Goal: Transaction & Acquisition: Book appointment/travel/reservation

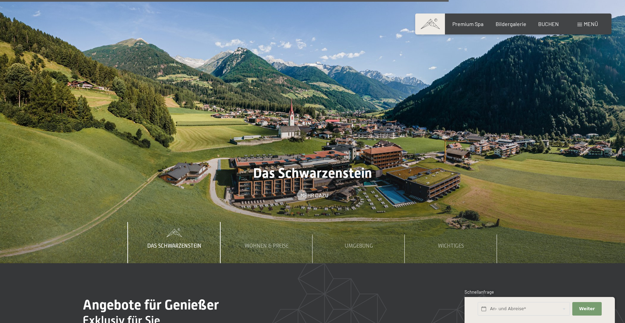
scroll to position [2432, 0]
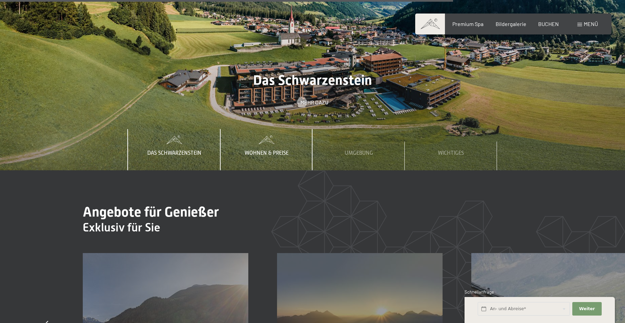
click at [269, 129] on div "Wohnen & Preise" at bounding box center [266, 149] width 54 height 41
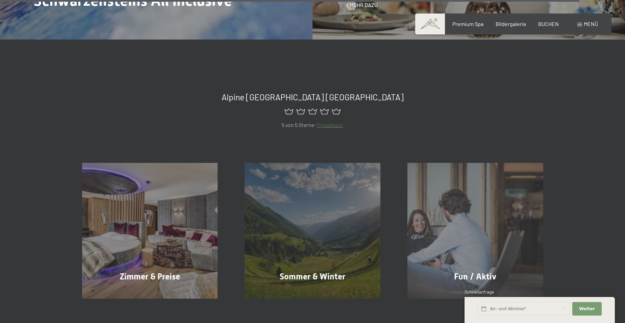
scroll to position [3141, 0]
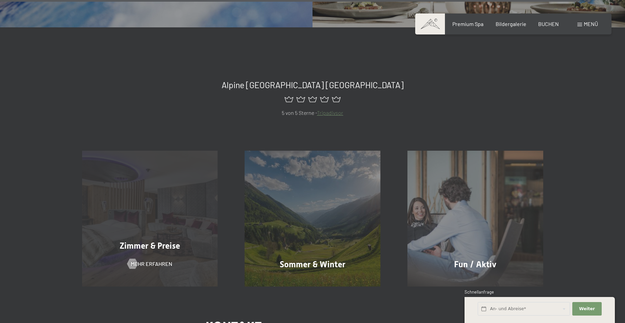
click at [126, 206] on div "Zimmer & Preise Mehr erfahren" at bounding box center [150, 219] width 163 height 136
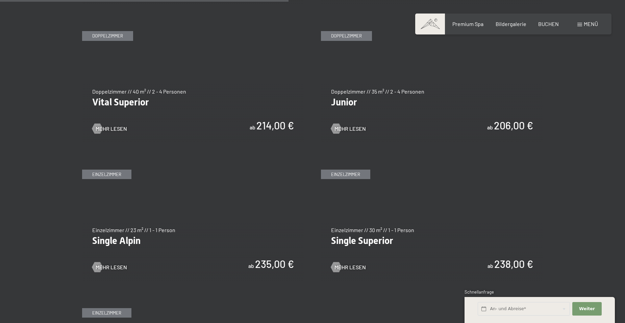
scroll to position [979, 0]
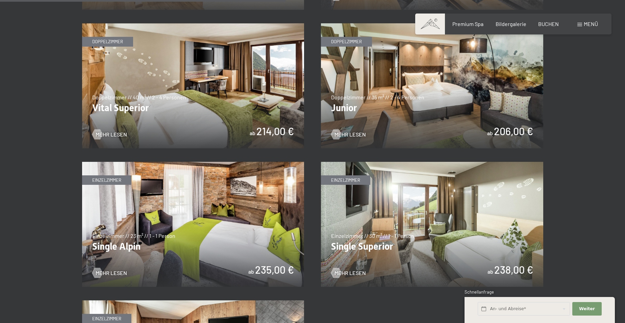
click at [391, 111] on img at bounding box center [432, 85] width 222 height 125
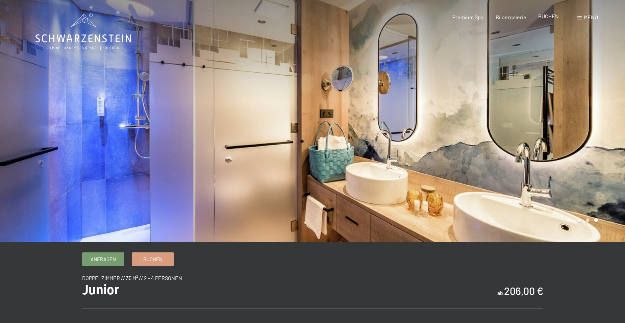
click at [549, 14] on span "BUCHEN" at bounding box center [548, 16] width 21 height 6
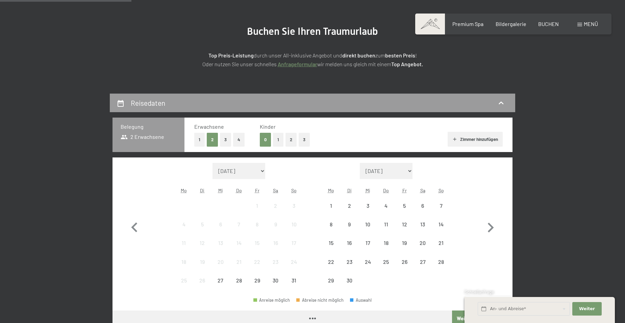
click at [311, 232] on div "Monat/Jahr August 2025 September 2025 Oktober 2025 November 2025 Dezember 2025 …" at bounding box center [313, 226] width 376 height 127
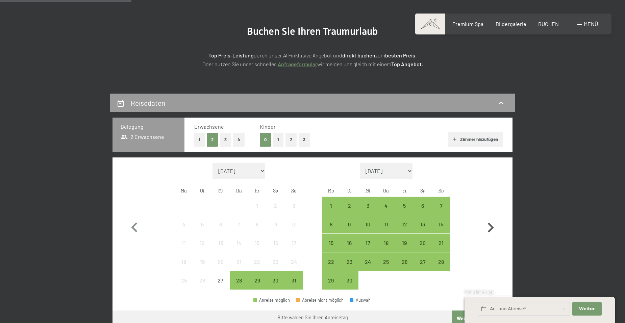
click at [489, 233] on icon "button" at bounding box center [491, 228] width 20 height 20
select select "2025-09-01"
select select "2025-10-01"
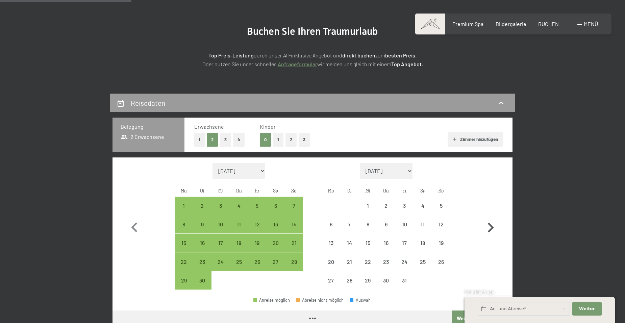
click at [489, 233] on icon "button" at bounding box center [491, 228] width 20 height 20
select select "2025-10-01"
select select "2025-11-01"
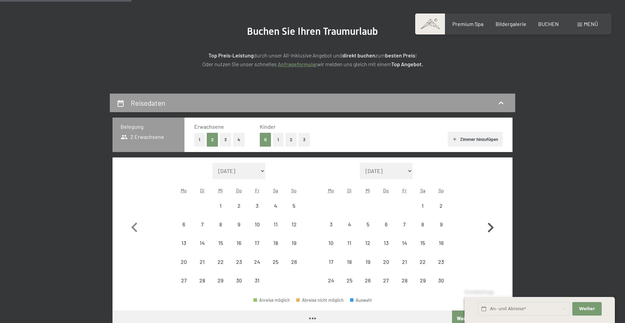
select select "2025-10-01"
select select "2025-11-01"
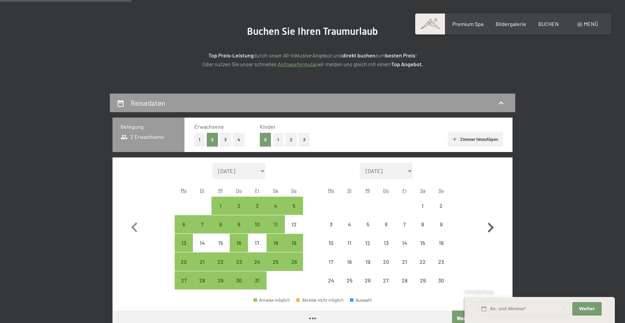
select select "2025-10-01"
select select "2025-11-01"
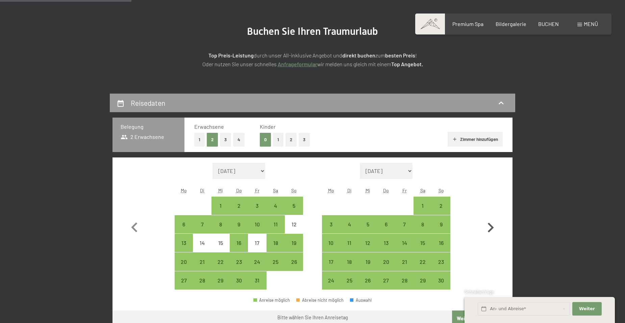
click at [489, 233] on icon "button" at bounding box center [491, 228] width 20 height 20
select select "2025-11-01"
select select "2025-12-01"
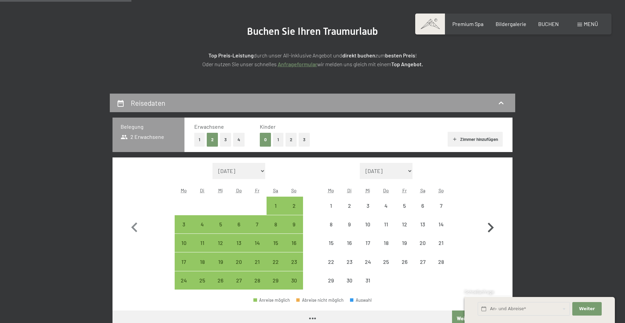
click at [489, 233] on icon "button" at bounding box center [491, 228] width 20 height 20
select select "2025-12-01"
select select "2026-01-01"
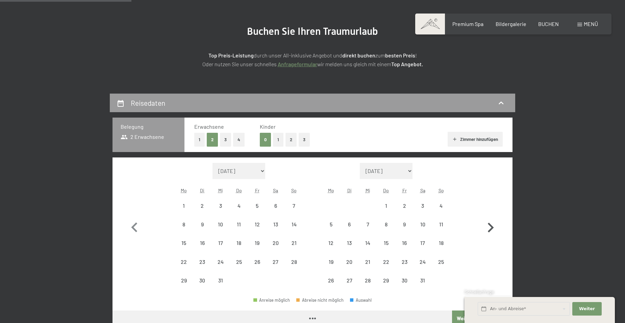
select select "2025-12-01"
select select "2026-01-01"
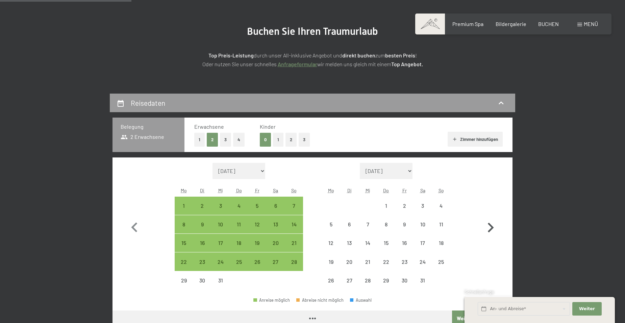
select select "2025-12-01"
select select "2026-01-01"
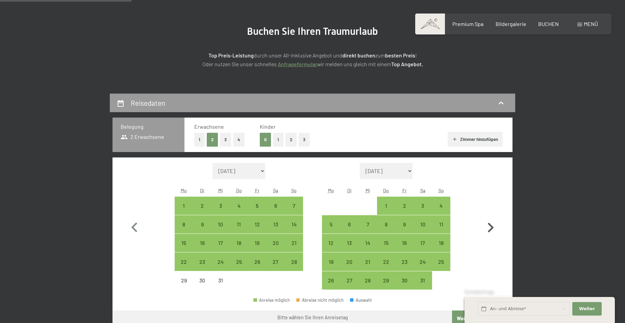
click at [489, 233] on icon "button" at bounding box center [491, 228] width 20 height 20
select select "2026-01-01"
select select "2026-02-01"
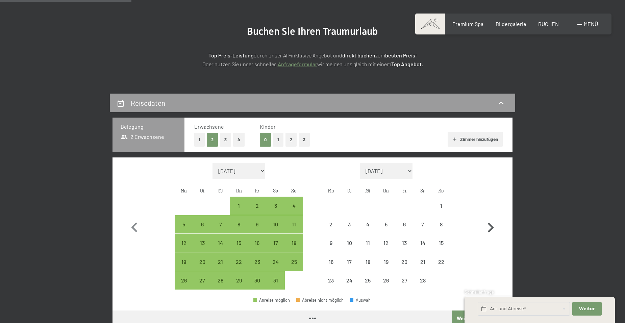
select select "2026-01-01"
select select "2026-02-01"
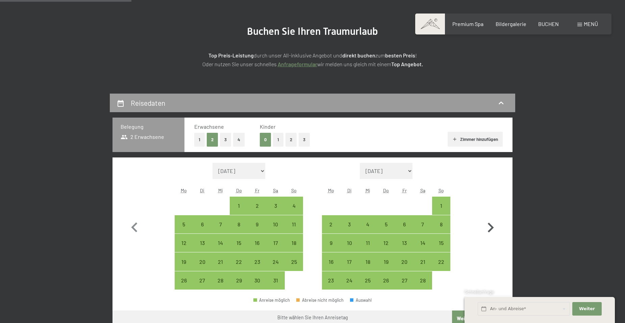
click at [489, 233] on icon "button" at bounding box center [491, 228] width 20 height 20
select select "2026-02-01"
select select "2026-03-01"
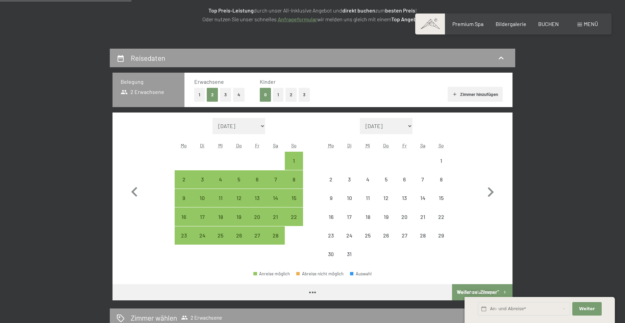
select select "2026-02-01"
select select "2026-03-01"
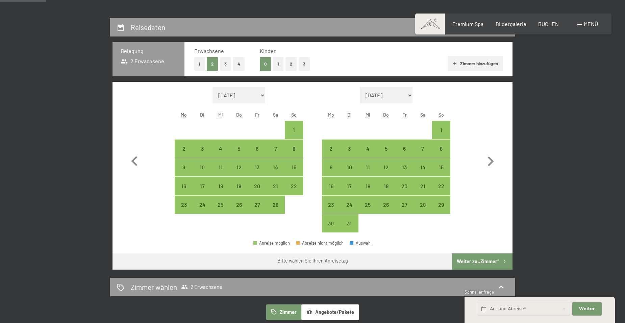
scroll to position [135, 0]
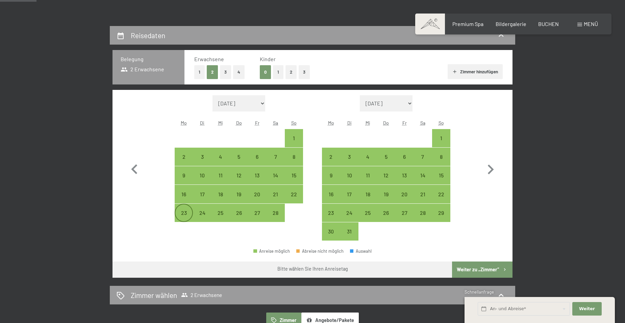
click at [179, 215] on div "23" at bounding box center [183, 218] width 17 height 17
select select "2026-02-01"
select select "2026-03-01"
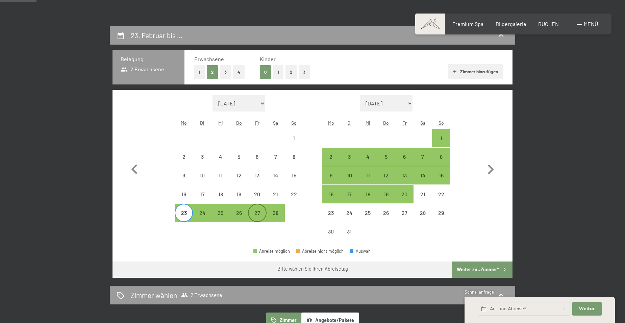
click at [252, 213] on div "27" at bounding box center [257, 218] width 17 height 17
select select "2026-02-01"
select select "2026-03-01"
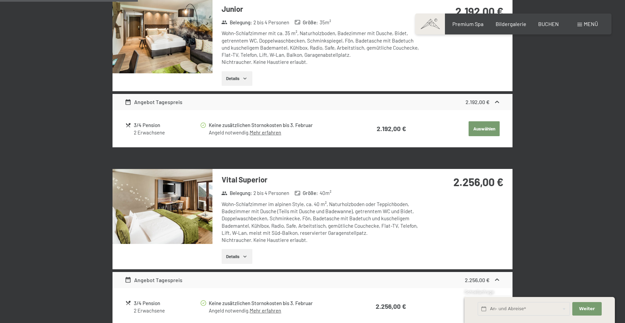
scroll to position [507, 0]
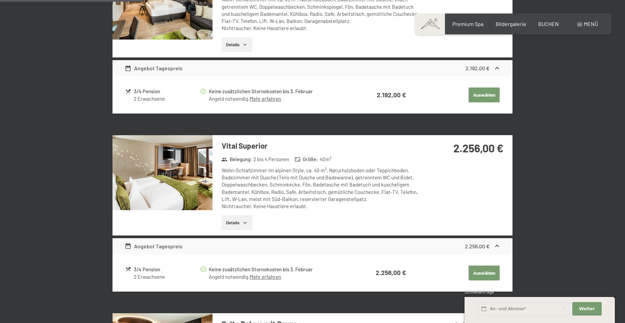
click at [238, 220] on button "Details" at bounding box center [237, 222] width 31 height 15
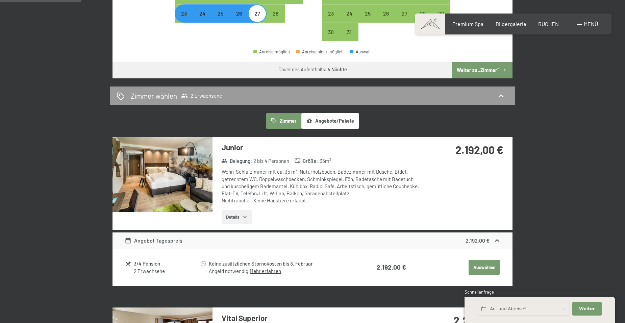
scroll to position [338, 0]
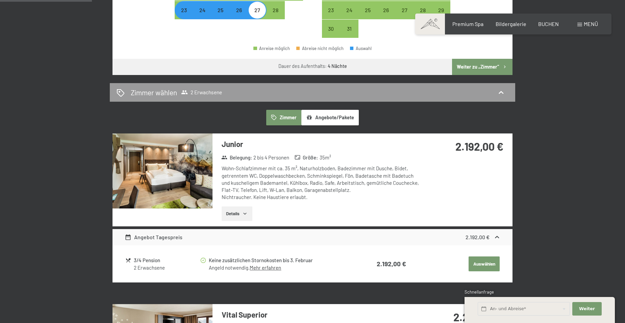
click at [238, 215] on button "Details" at bounding box center [237, 213] width 31 height 15
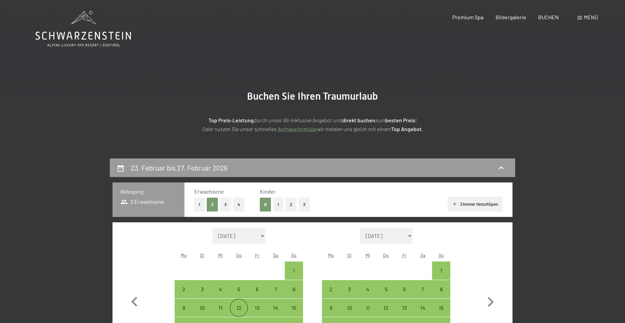
scroll to position [0, 0]
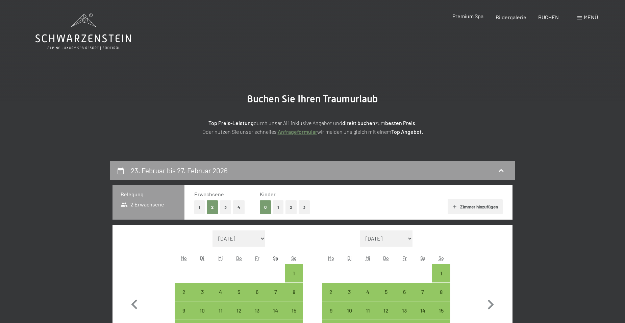
click at [469, 15] on span "Premium Spa" at bounding box center [467, 16] width 31 height 6
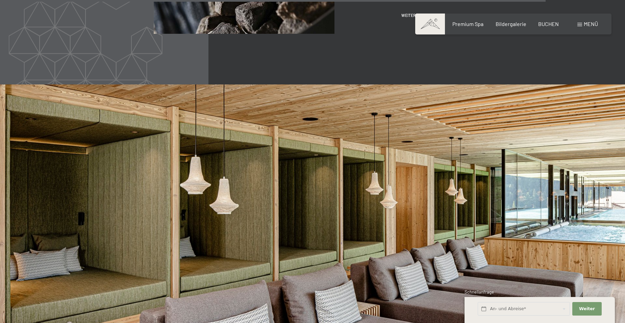
scroll to position [3749, 0]
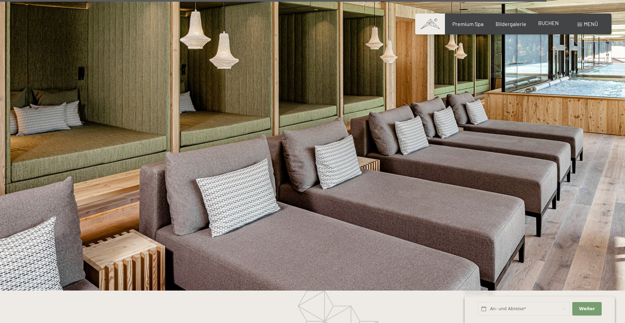
click at [539, 23] on span "BUCHEN" at bounding box center [548, 23] width 21 height 6
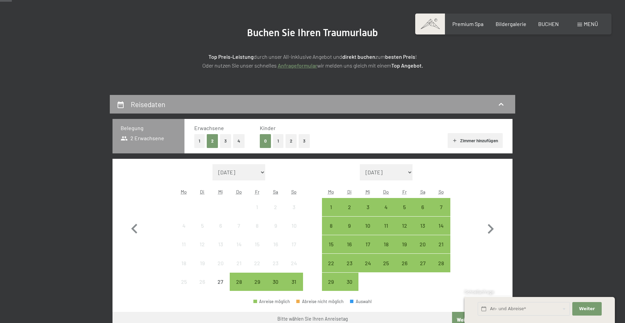
scroll to position [101, 0]
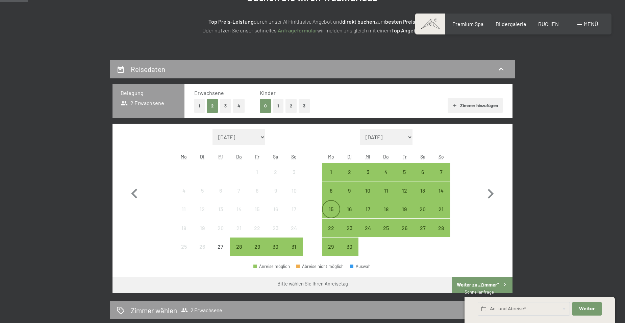
click at [325, 211] on div "15" at bounding box center [331, 214] width 17 height 17
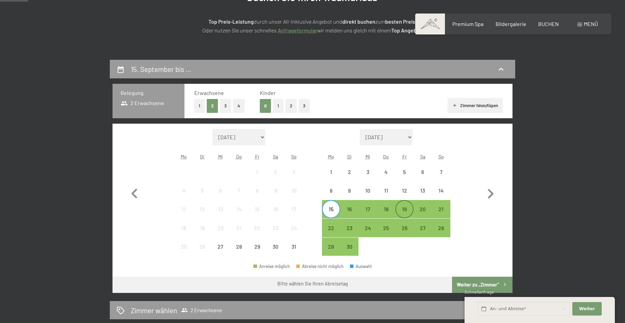
click at [409, 211] on div "19" at bounding box center [404, 214] width 17 height 17
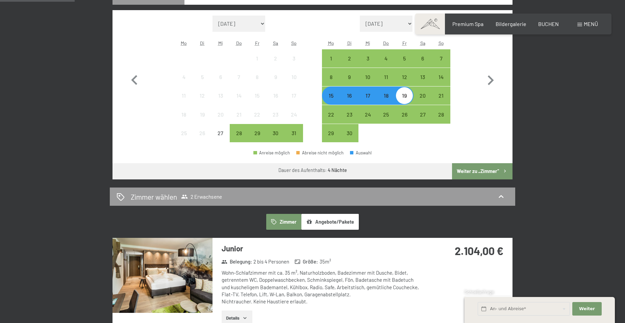
scroll to position [203, 0]
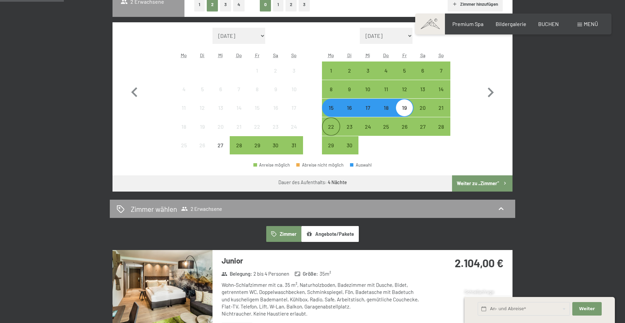
click at [332, 127] on div "22" at bounding box center [331, 132] width 17 height 17
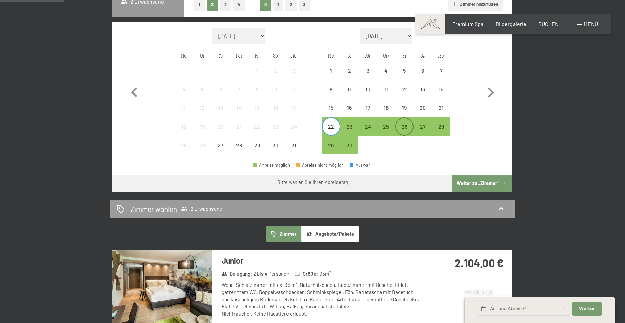
click at [407, 124] on div "26" at bounding box center [404, 132] width 17 height 17
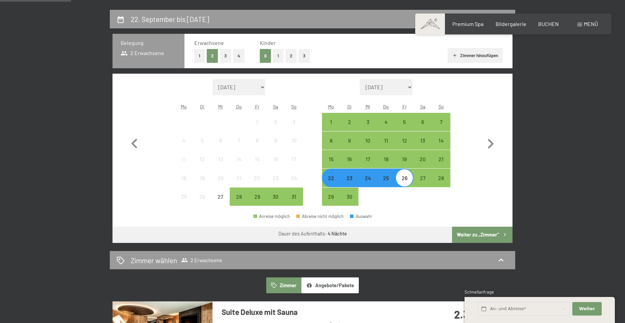
scroll to position [135, 0]
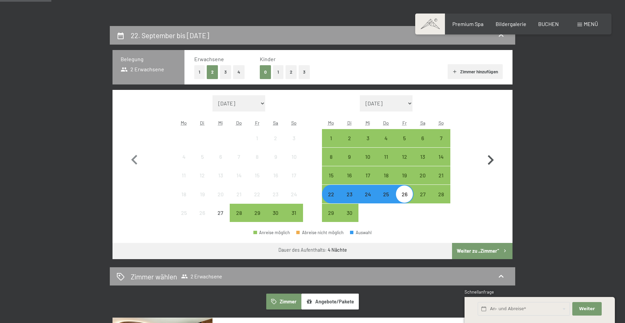
click at [488, 163] on icon "button" at bounding box center [491, 160] width 20 height 20
select select "2025-09-01"
select select "2025-10-01"
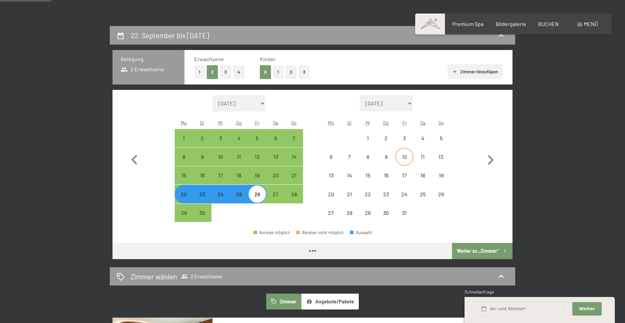
select select "2025-09-01"
select select "2025-10-01"
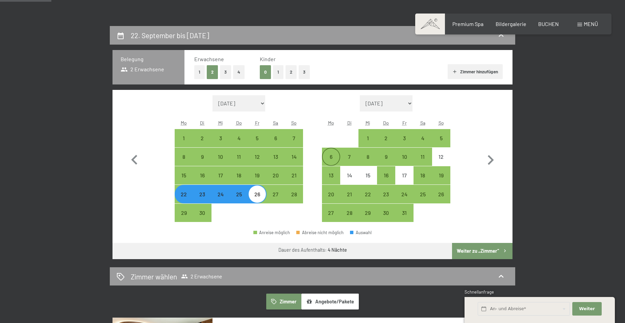
click at [326, 156] on div "6" at bounding box center [331, 162] width 17 height 17
select select "2025-09-01"
select select "2025-10-01"
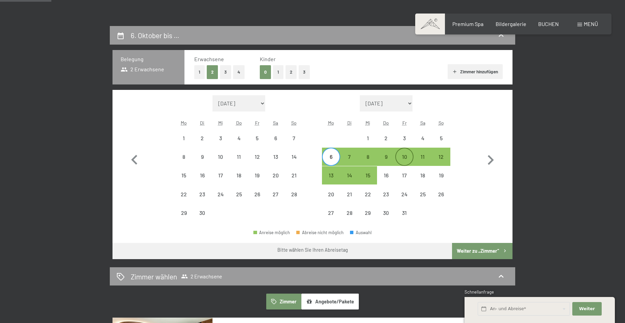
click at [399, 156] on div "10" at bounding box center [404, 162] width 17 height 17
select select "2025-09-01"
select select "2025-10-01"
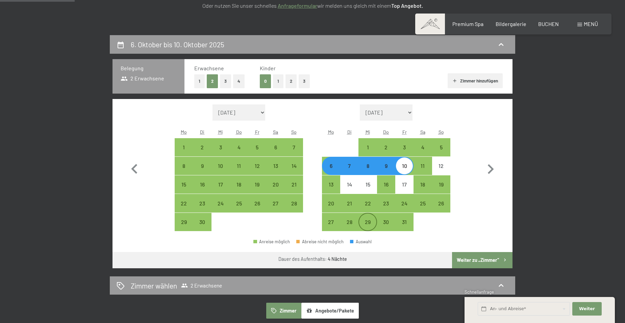
scroll to position [101, 0]
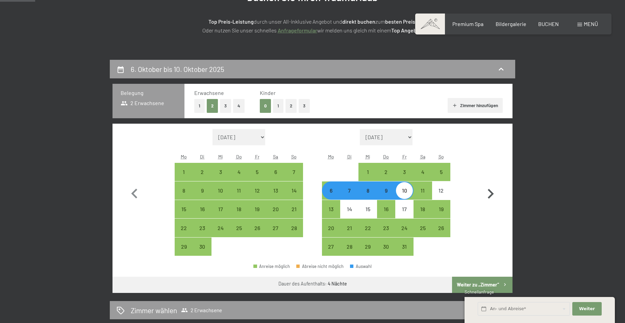
click at [494, 194] on icon "button" at bounding box center [491, 194] width 20 height 20
select select "2025-10-01"
select select "2025-11-01"
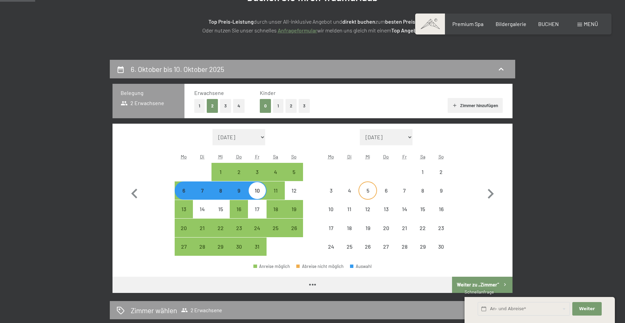
select select "2025-10-01"
select select "2025-11-01"
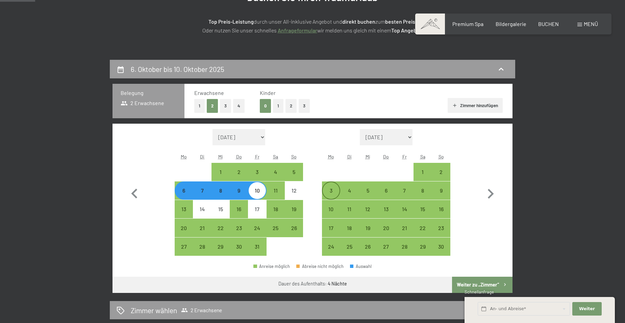
click at [331, 191] on div "3" at bounding box center [331, 196] width 17 height 17
select select "2025-10-01"
select select "2025-11-01"
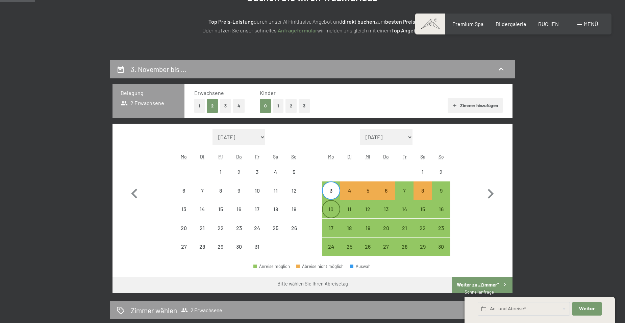
click at [327, 210] on div "10" at bounding box center [331, 214] width 17 height 17
select select "2025-10-01"
select select "2025-11-01"
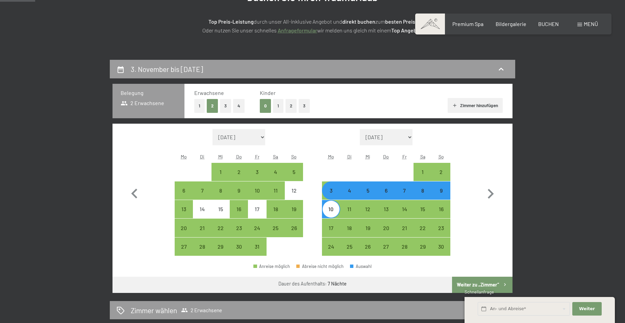
click at [330, 211] on div "10" at bounding box center [331, 214] width 17 height 17
select select "2025-10-01"
select select "2025-11-01"
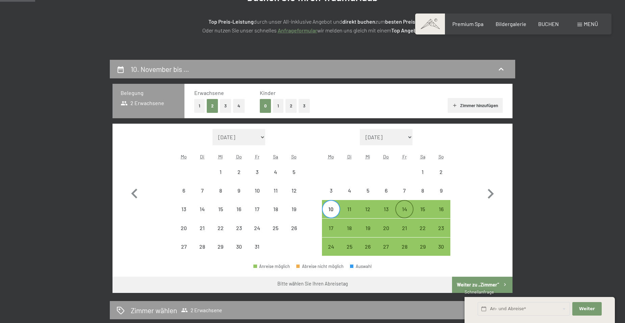
click at [406, 208] on div "14" at bounding box center [404, 214] width 17 height 17
select select "2025-10-01"
select select "2025-11-01"
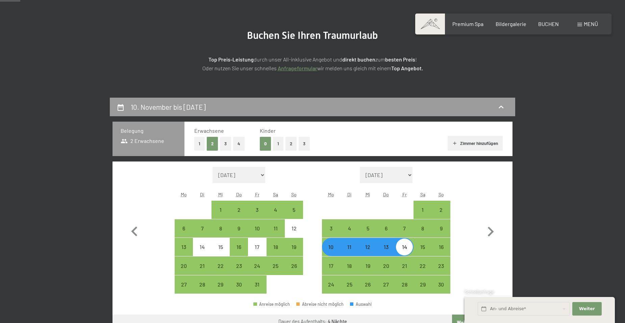
scroll to position [0, 0]
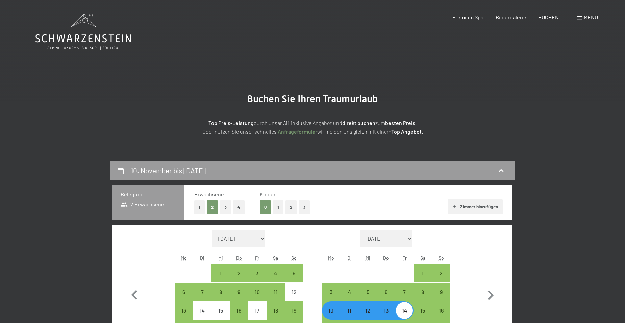
click at [74, 40] on icon at bounding box center [83, 32] width 96 height 36
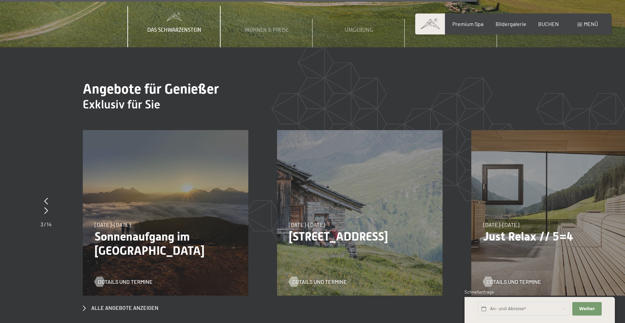
scroll to position [2567, 0]
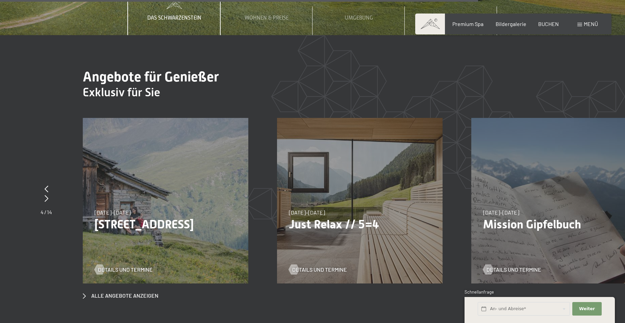
click at [361, 184] on div "07.09.–03.10.2025 21.12.–26.12.2025 11.01.–23.01.2026 08.03.–27.03.2026 08.11.–…" at bounding box center [359, 200] width 165 height 165
click at [315, 266] on span "Details und Termine" at bounding box center [326, 269] width 55 height 7
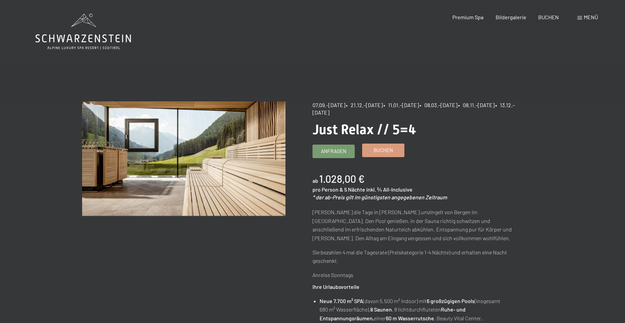
click at [383, 156] on link "Buchen" at bounding box center [383, 150] width 42 height 13
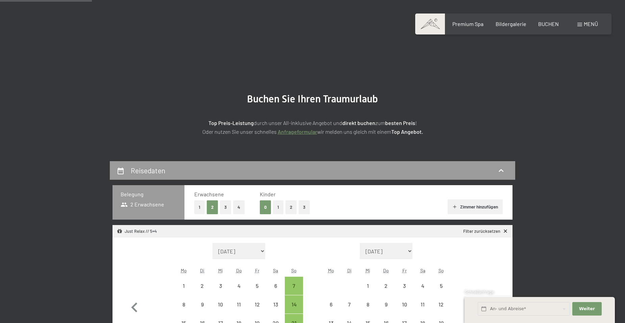
select select "[DATE]"
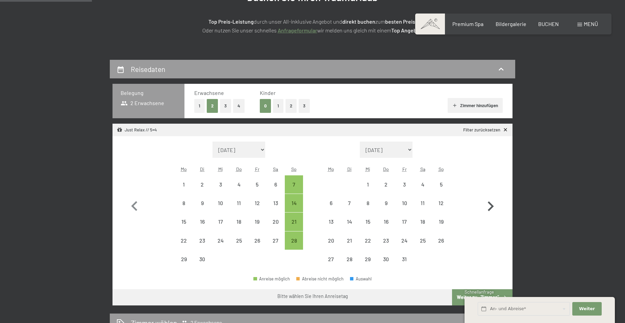
click at [492, 206] on icon "button" at bounding box center [491, 206] width 6 height 10
select select "2025-10-01"
select select "2025-11-01"
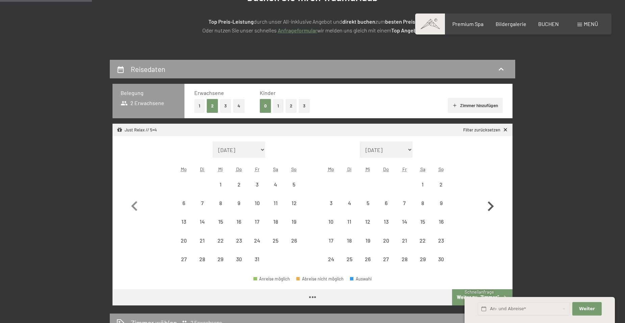
select select "2025-10-01"
select select "2025-11-01"
click at [491, 206] on icon "button" at bounding box center [491, 207] width 20 height 20
select select "2025-11-01"
select select "2025-12-01"
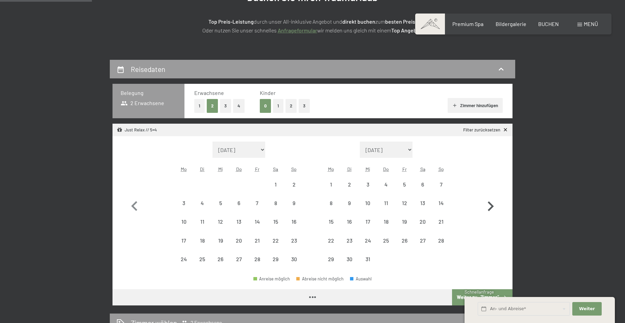
select select "2025-11-01"
select select "2025-12-01"
click at [443, 224] on div "21" at bounding box center [441, 227] width 17 height 17
select select "2025-11-01"
select select "2025-12-01"
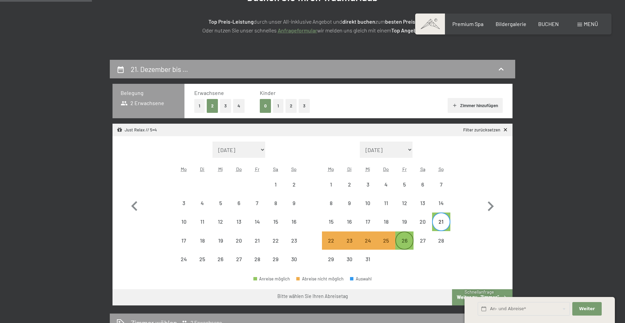
click at [400, 241] on div "26" at bounding box center [404, 246] width 17 height 17
select select "2025-11-01"
select select "2025-12-01"
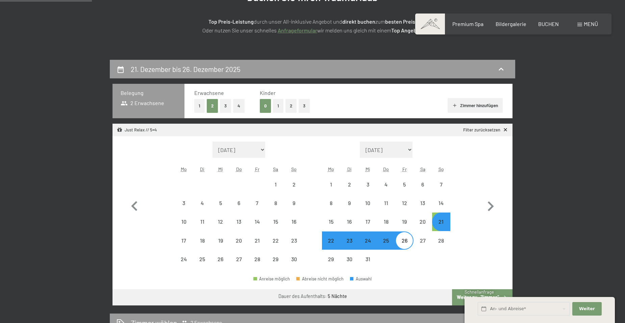
select select "2025-09-01"
select select "2025-10-01"
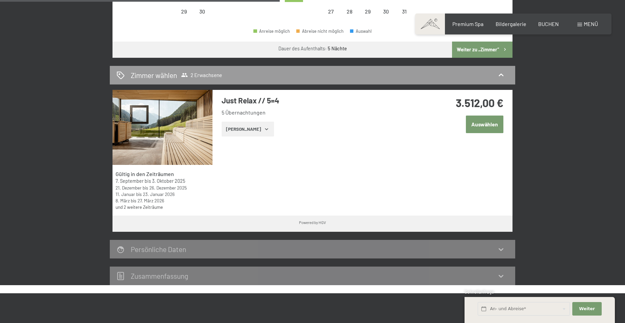
scroll to position [338, 0]
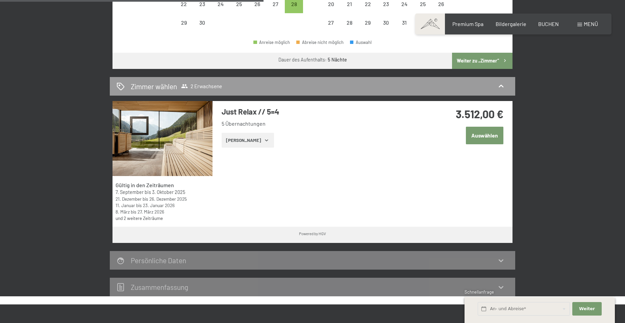
click at [249, 139] on button "Zeige Zimmer" at bounding box center [248, 140] width 52 height 15
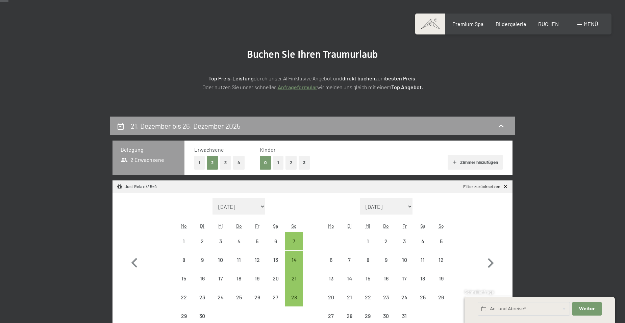
scroll to position [169, 0]
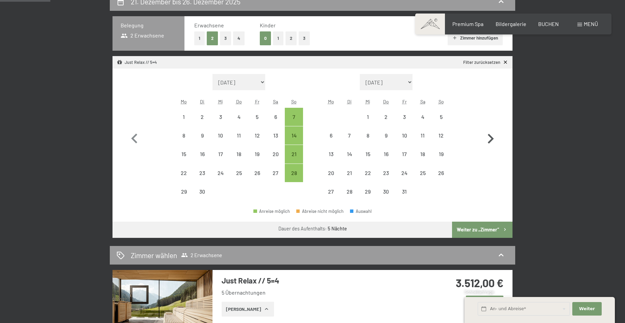
click at [484, 141] on icon "button" at bounding box center [491, 139] width 20 height 20
select select "2025-10-01"
select select "2025-11-01"
click at [484, 141] on icon "button" at bounding box center [491, 139] width 20 height 20
select select "2025-11-01"
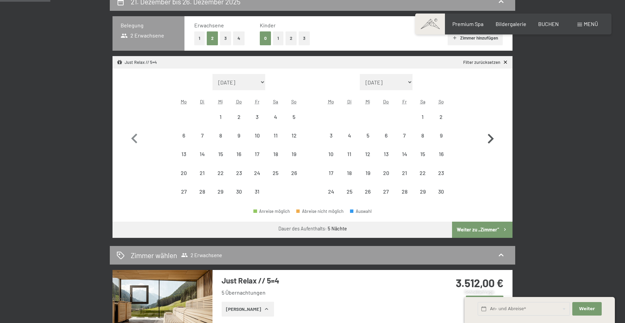
select select "2025-12-01"
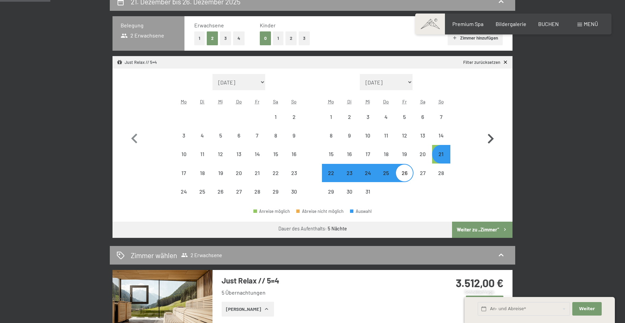
click at [484, 141] on icon "button" at bounding box center [491, 139] width 20 height 20
select select "2025-12-01"
select select "2026-01-01"
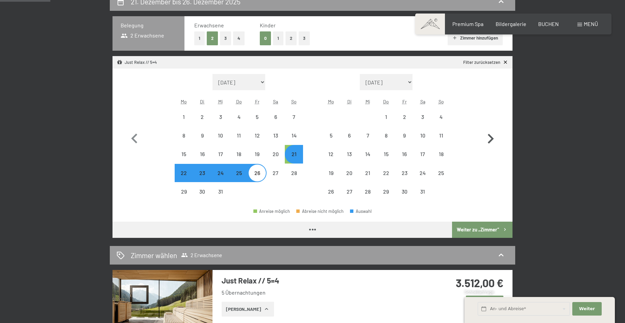
select select "2025-12-01"
select select "2026-01-01"
click at [446, 146] on div "18" at bounding box center [441, 154] width 18 height 18
select select "2025-12-01"
select select "2026-01-01"
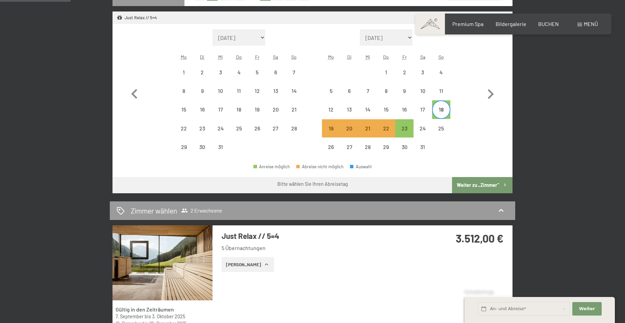
scroll to position [203, 0]
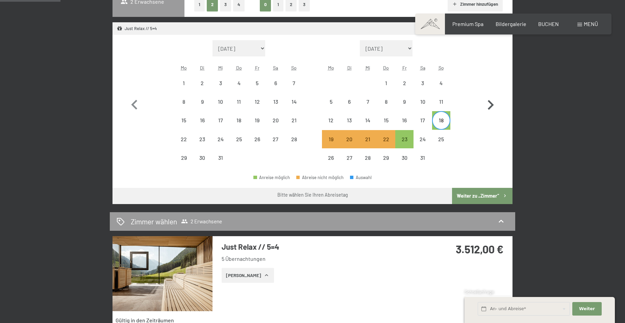
click at [491, 107] on icon "button" at bounding box center [491, 105] width 6 height 10
select select "2026-01-01"
select select "2026-02-01"
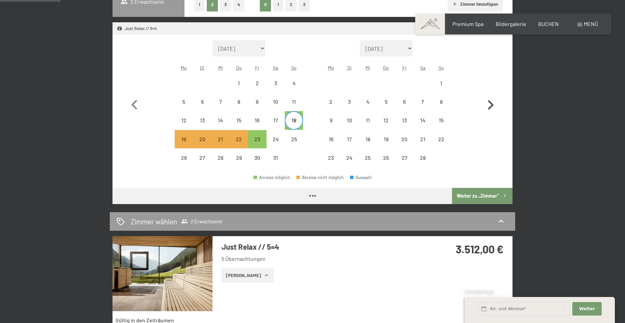
select select "2026-01-01"
select select "2026-02-01"
click at [491, 107] on icon "button" at bounding box center [491, 105] width 6 height 10
select select "2026-02-01"
select select "2026-03-01"
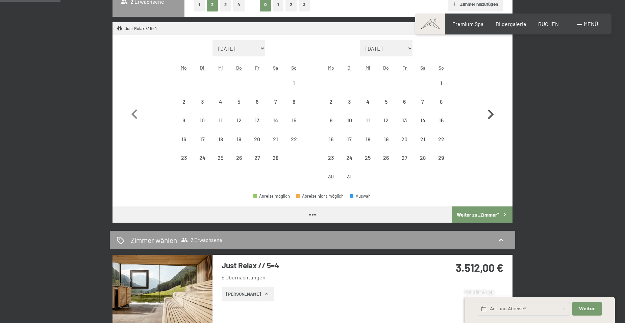
select select "2026-02-01"
select select "2026-03-01"
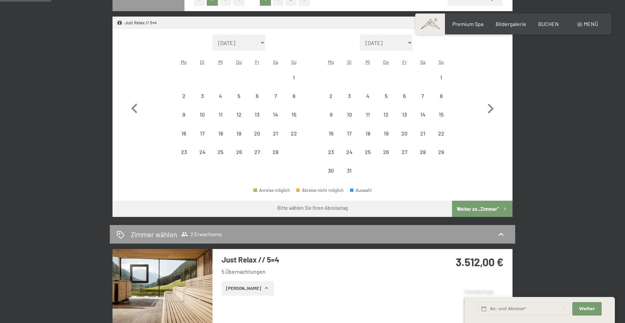
scroll to position [169, 0]
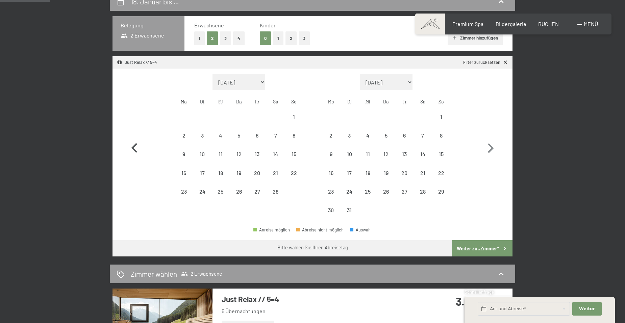
click at [138, 152] on icon "button" at bounding box center [135, 148] width 20 height 20
select select "2026-01-01"
select select "2026-02-01"
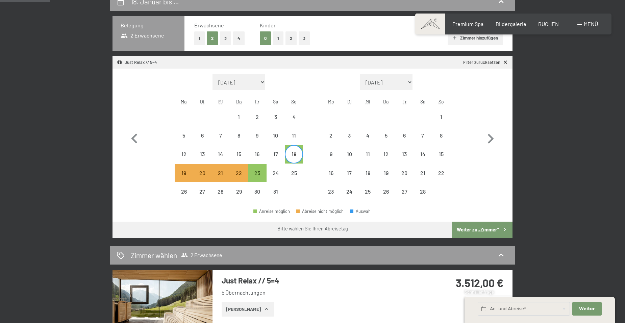
click at [483, 58] on div "Just Relax // 5=4 Filter zurücksetzen" at bounding box center [312, 62] width 400 height 12
click at [481, 63] on link "Filter zurücksetzen" at bounding box center [485, 62] width 45 height 6
select select "2026-01-01"
select select "2026-02-01"
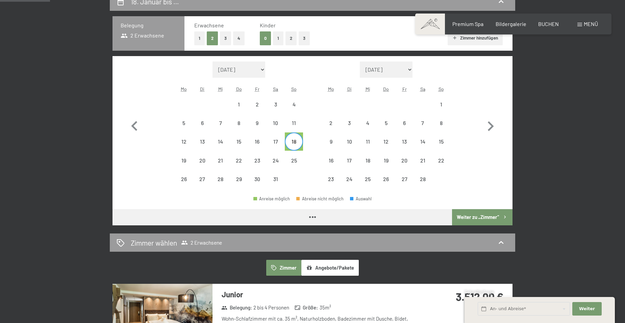
select select "2026-01-01"
select select "2026-02-01"
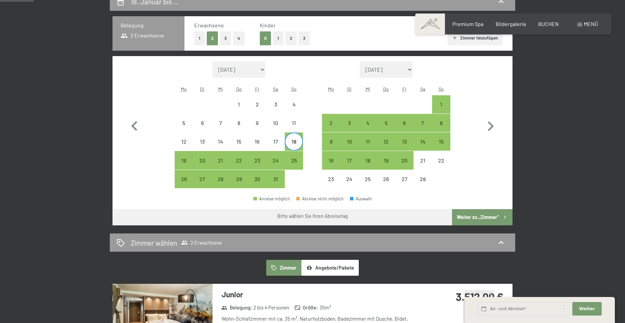
click at [341, 268] on button "Angebote/Pakete" at bounding box center [329, 268] width 57 height 16
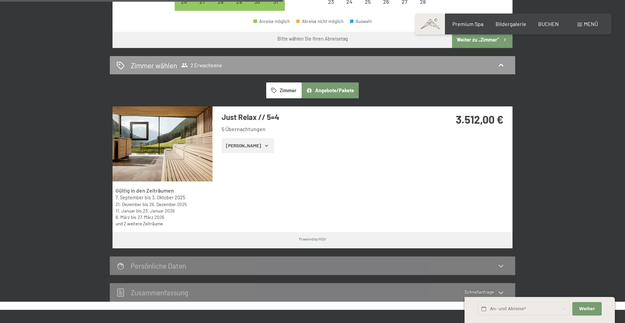
scroll to position [371, 0]
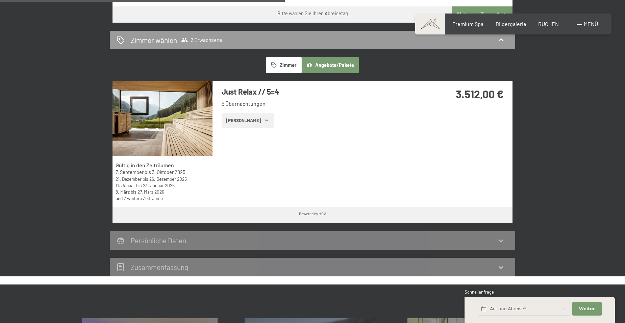
click at [160, 200] on link "und 2 weitere Zeiträume" at bounding box center [139, 198] width 47 height 6
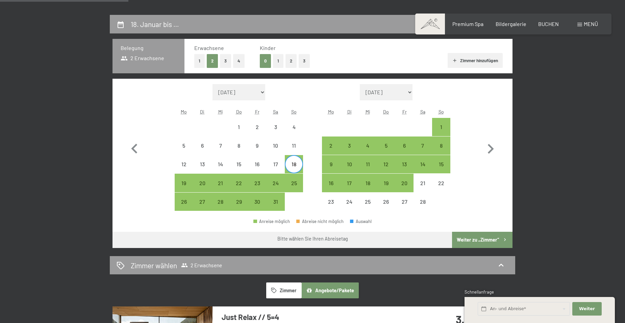
scroll to position [135, 0]
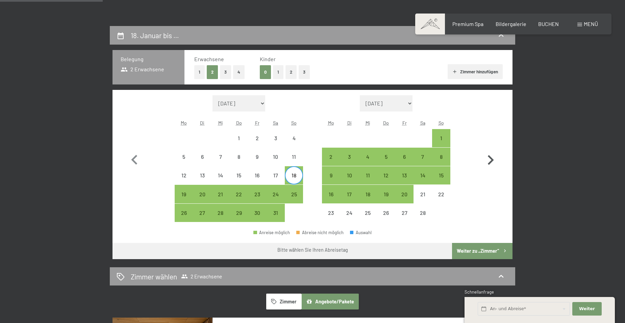
click at [490, 157] on icon "button" at bounding box center [491, 160] width 6 height 10
select select "2026-02-01"
select select "2026-03-01"
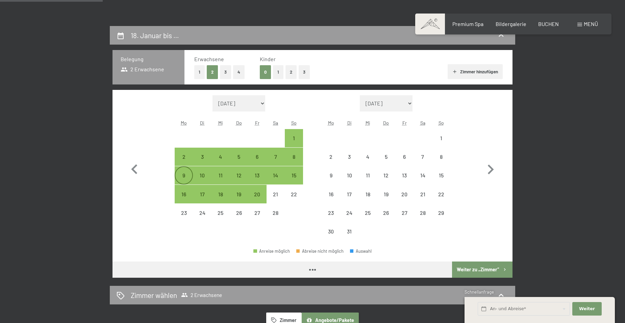
select select "2026-02-01"
select select "2026-03-01"
click at [133, 169] on icon "button" at bounding box center [134, 169] width 6 height 10
select select "2026-01-01"
select select "2026-02-01"
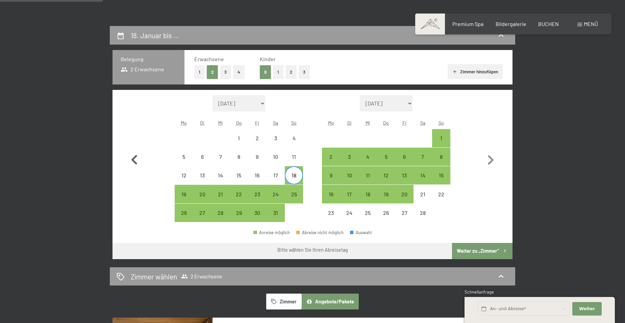
click at [133, 169] on icon "button" at bounding box center [135, 160] width 20 height 20
select select "2025-12-01"
select select "2026-01-01"
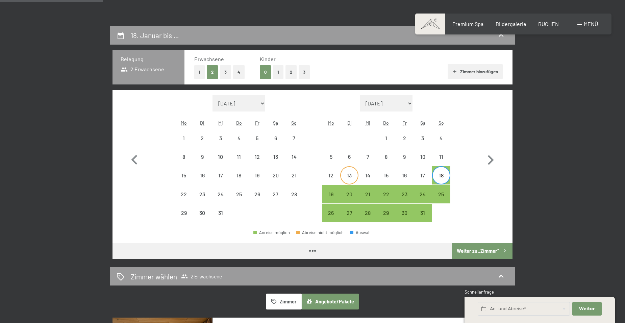
select select "2025-12-01"
select select "2026-01-01"
click at [477, 162] on div "Monat/Jahr August 2025 September 2025 Oktober 2025 November 2025 Dezember 2025 …" at bounding box center [313, 158] width 376 height 127
click at [487, 163] on icon "button" at bounding box center [491, 160] width 20 height 20
select select "2026-01-01"
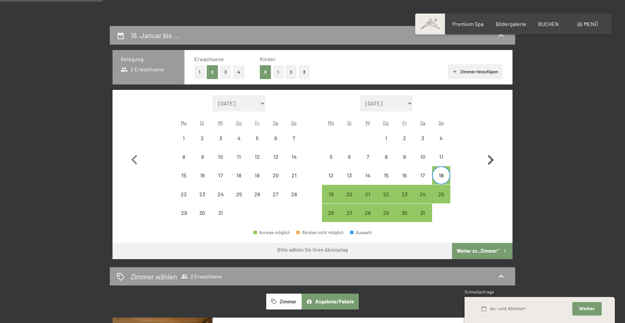
select select "2026-02-01"
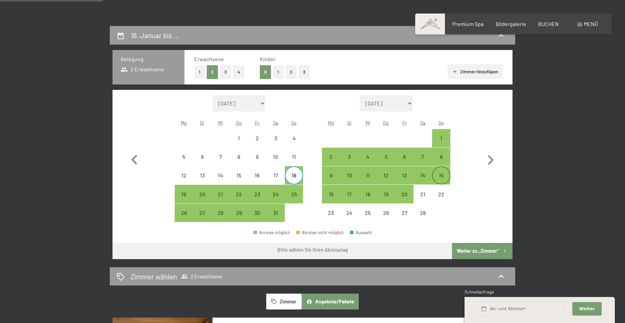
click at [437, 173] on div "15" at bounding box center [441, 181] width 17 height 17
select select "2026-01-01"
select select "2026-02-01"
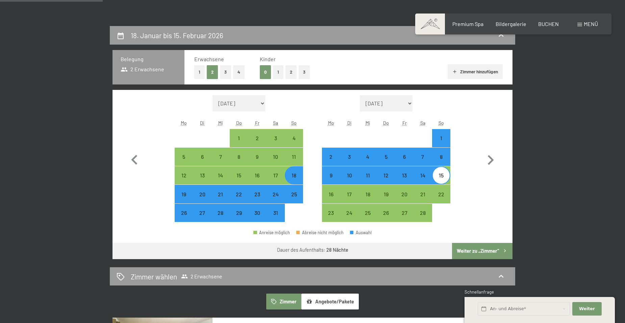
click at [289, 179] on span "Einwilligung Marketing*" at bounding box center [276, 181] width 56 height 7
click at [244, 179] on input "Einwilligung Marketing*" at bounding box center [240, 181] width 7 height 7
checkbox input "false"
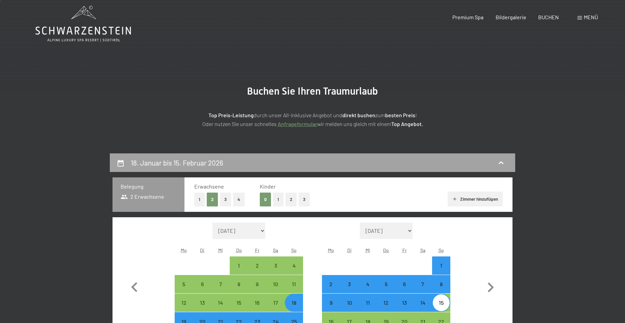
scroll to position [0, 0]
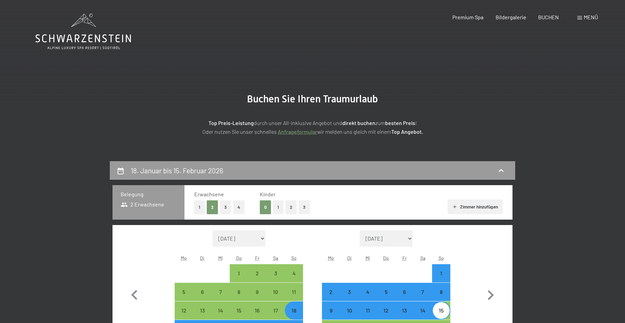
click at [65, 40] on icon at bounding box center [83, 32] width 96 height 36
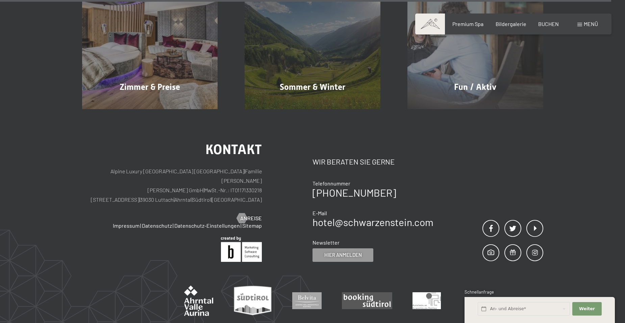
scroll to position [3217, 0]
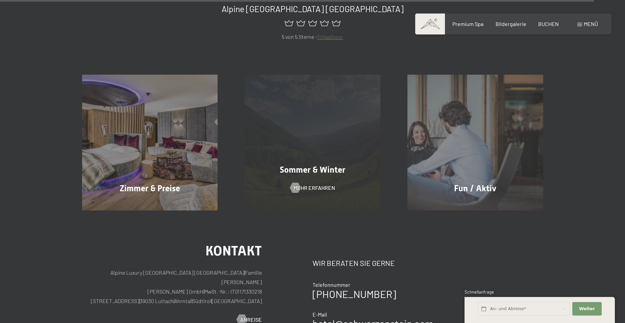
click at [310, 165] on span "Sommer & Winter" at bounding box center [313, 170] width 66 height 10
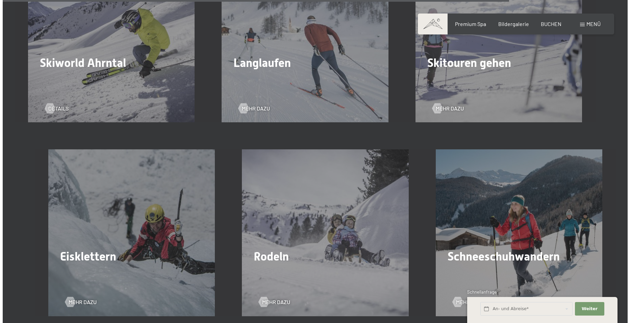
scroll to position [1959, 0]
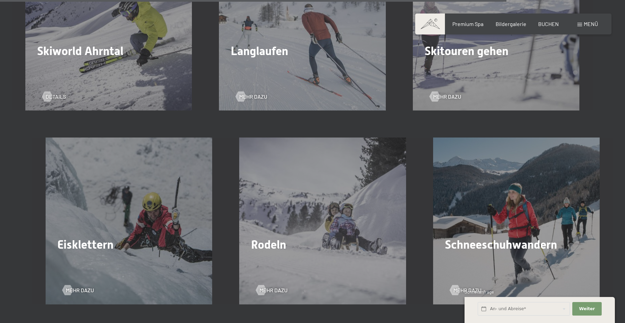
click at [531, 81] on div "Skitouren gehen Mehr dazu" at bounding box center [496, 27] width 194 height 166
click at [442, 97] on span "Mehr dazu" at bounding box center [454, 96] width 28 height 7
